Goal: Information Seeking & Learning: Learn about a topic

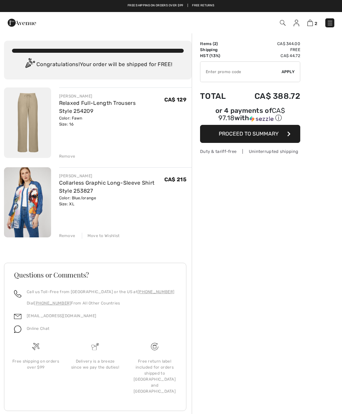
click at [69, 235] on div "Remove" at bounding box center [67, 236] width 16 height 6
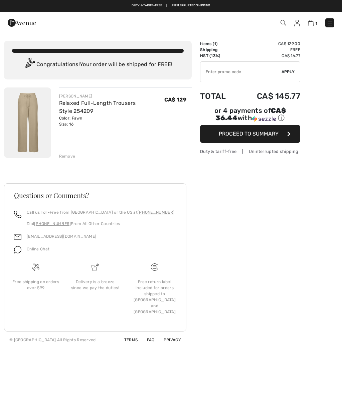
click at [66, 152] on div "JOSEPH RIBKOFF Relaxed Full-Length Trousers Style 254209 Color: Fawn Size: 16 F…" at bounding box center [125, 123] width 133 height 72
click at [67, 151] on div "JOSEPH RIBKOFF Relaxed Full-Length Trousers Style 254209 Color: Fawn Size: 16 F…" at bounding box center [125, 123] width 133 height 72
click at [66, 159] on div "Remove" at bounding box center [67, 156] width 16 height 6
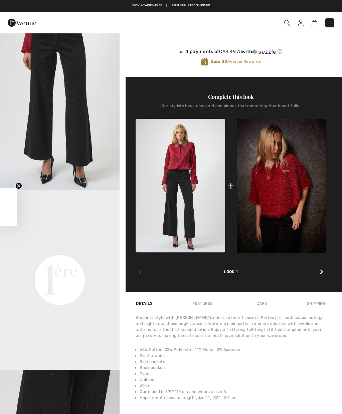
scroll to position [201, 0]
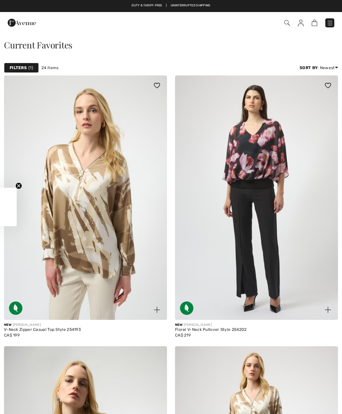
checkbox input "true"
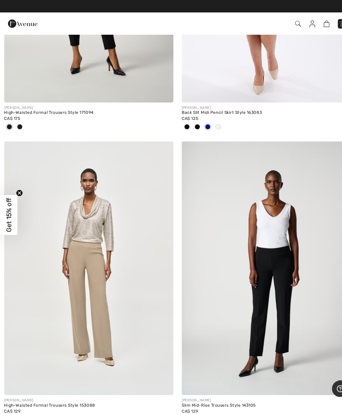
scroll to position [3037, 0]
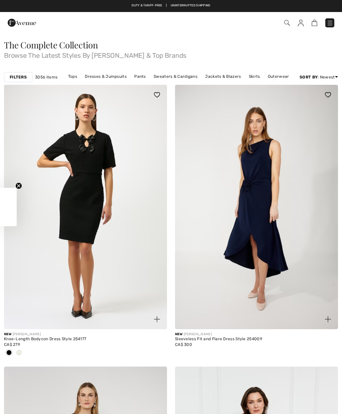
checkbox input "true"
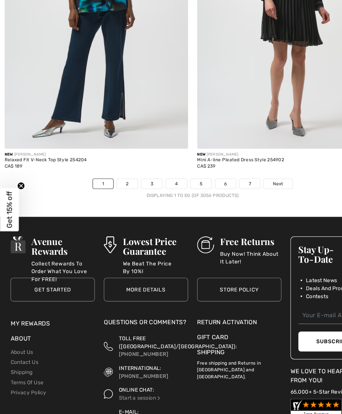
scroll to position [7092, 0]
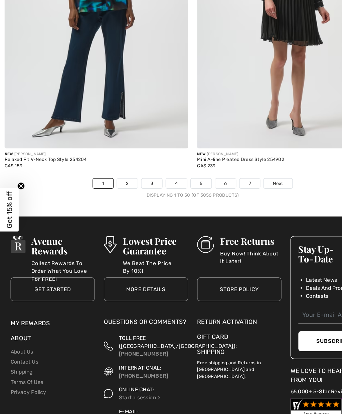
click at [112, 179] on link "2" at bounding box center [113, 183] width 18 height 9
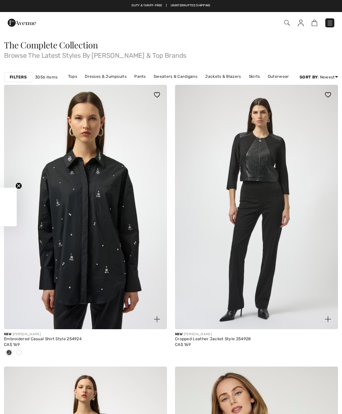
checkbox input "true"
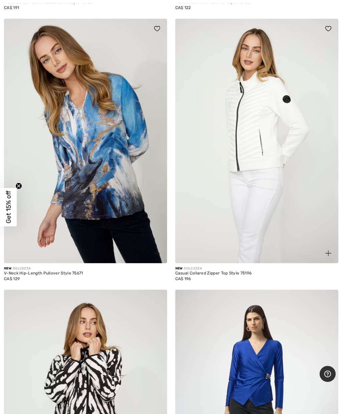
scroll to position [4352, 0]
click at [329, 219] on img at bounding box center [256, 141] width 163 height 244
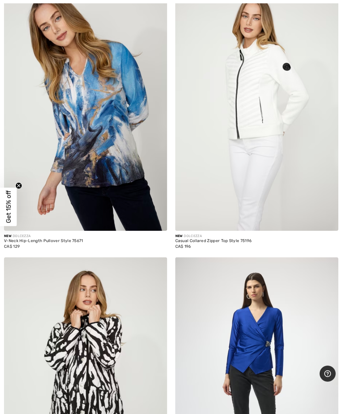
click at [89, 133] on img at bounding box center [85, 109] width 163 height 244
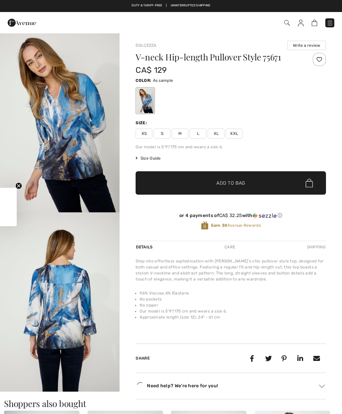
checkbox input "true"
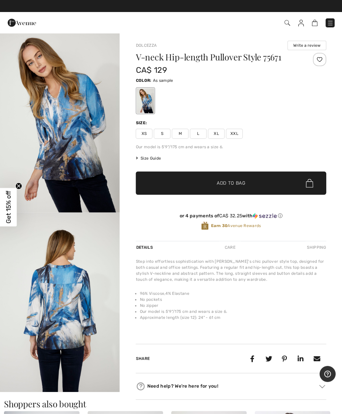
click at [151, 155] on span "Size Guide" at bounding box center [148, 158] width 25 height 6
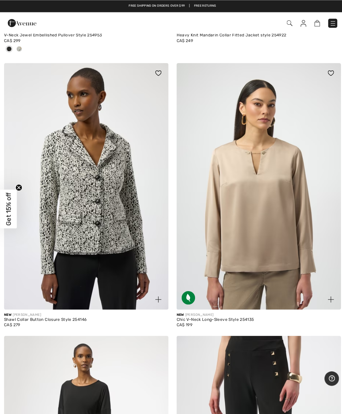
scroll to position [2005, 0]
click at [83, 210] on img at bounding box center [85, 185] width 163 height 244
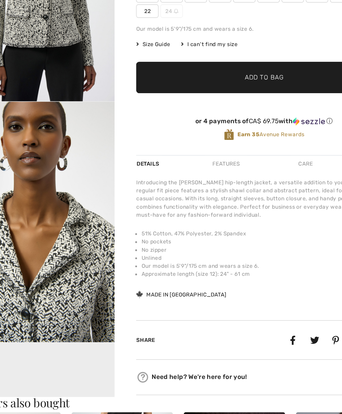
scroll to position [53, 0]
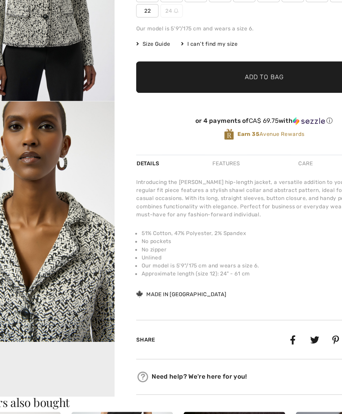
click at [213, 217] on div "Introducing the [PERSON_NAME] hip-length jacket, a versatile addition to your w…" at bounding box center [231, 232] width 190 height 30
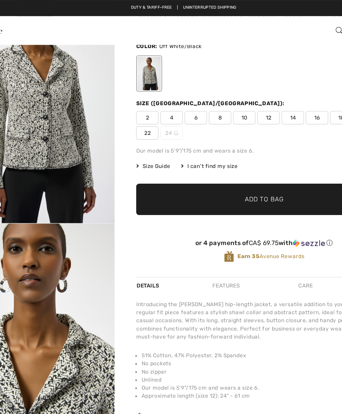
scroll to position [44, 0]
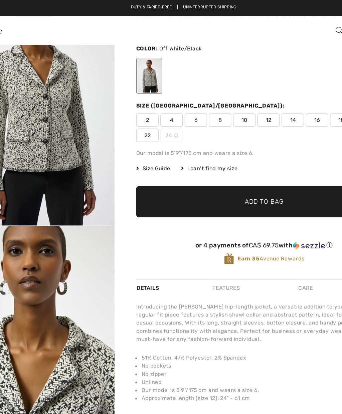
click at [206, 175] on div "or 4 payments of CA$ 69.75 with ⓘ Earn 35 Avenue Rewards" at bounding box center [231, 190] width 190 height 36
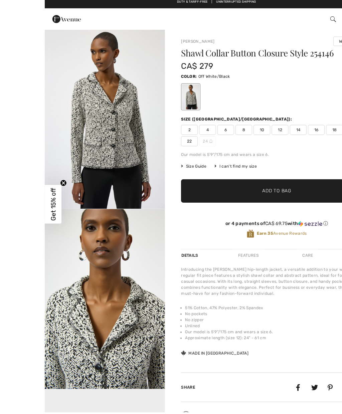
scroll to position [0, 0]
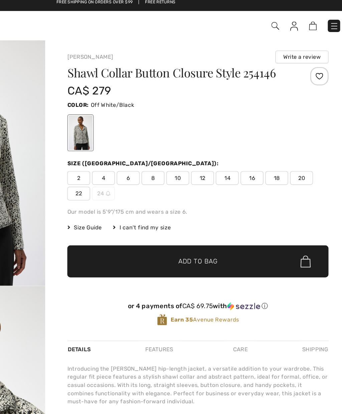
click at [312, 55] on div at bounding box center [318, 59] width 13 height 13
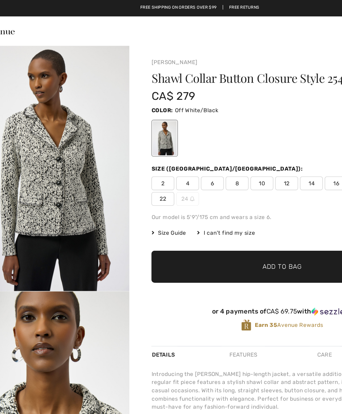
click at [136, 169] on icon at bounding box center [137, 170] width 2 height 4
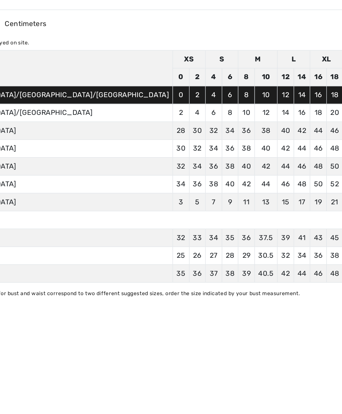
click at [205, 241] on div "If your measurements for bust and waist correspond to two different suggested s…" at bounding box center [172, 244] width 355 height 6
